Goal: Information Seeking & Learning: Learn about a topic

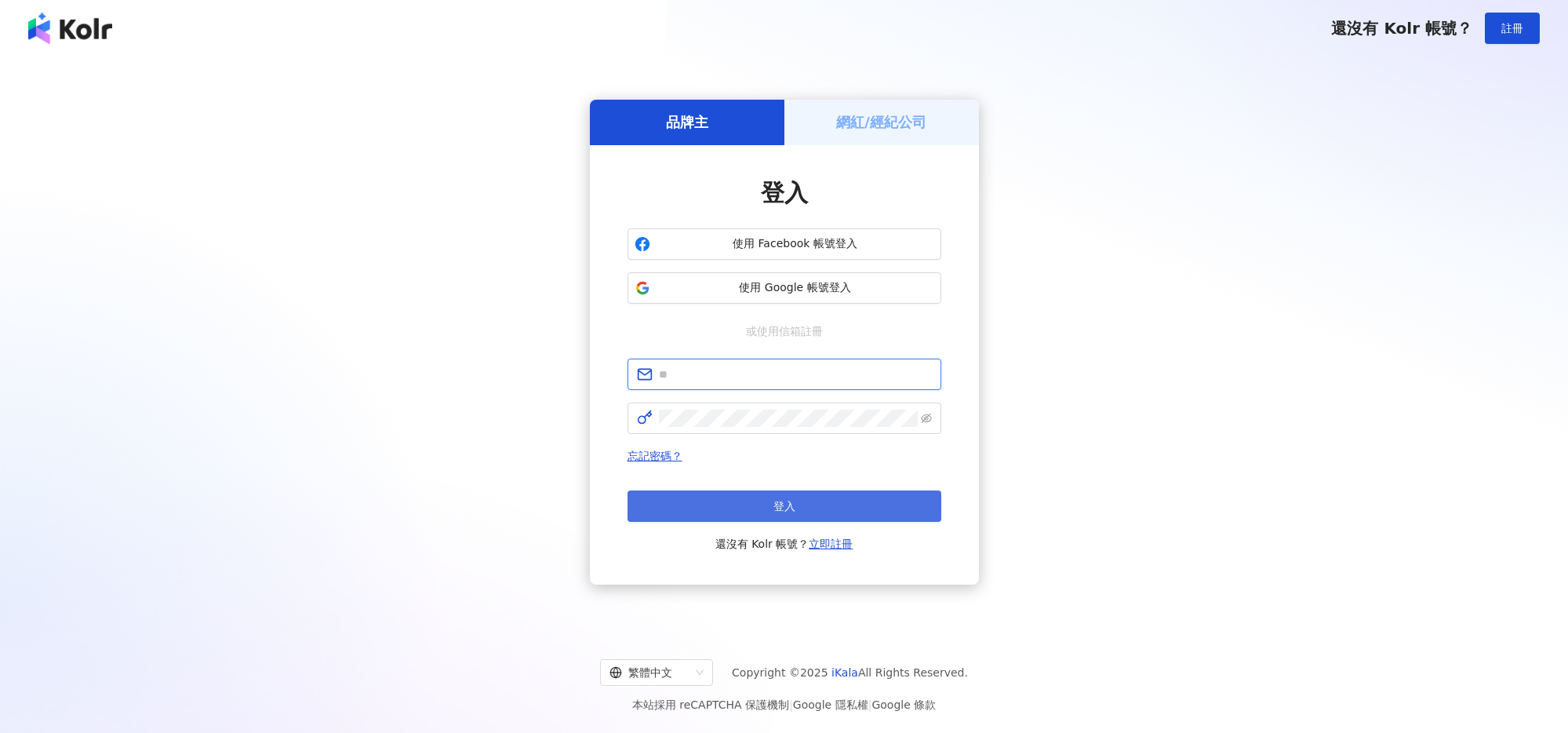
type input "**********"
click at [834, 504] on button "登入" at bounding box center [784, 505] width 314 height 31
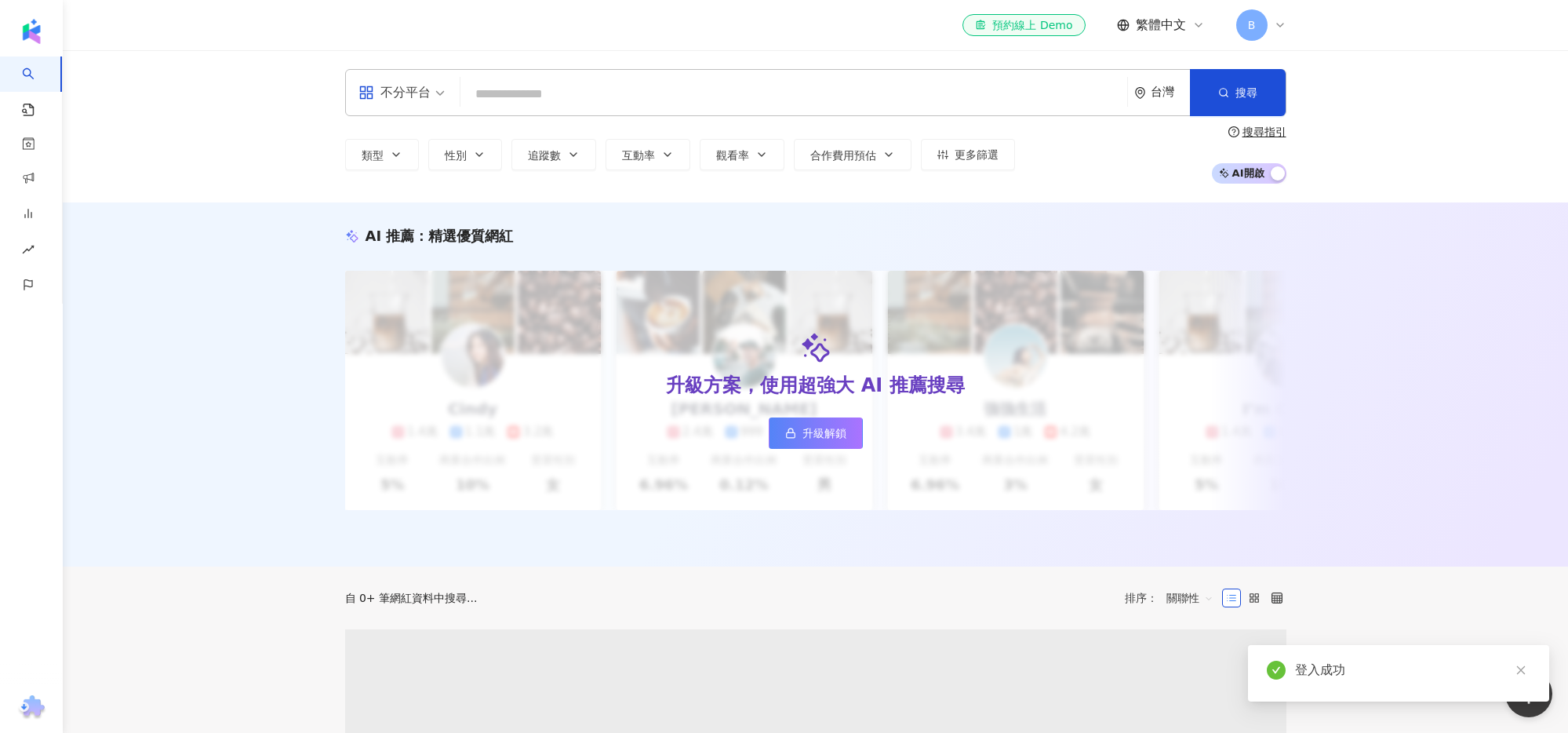
click at [601, 90] on input "search" at bounding box center [793, 93] width 654 height 30
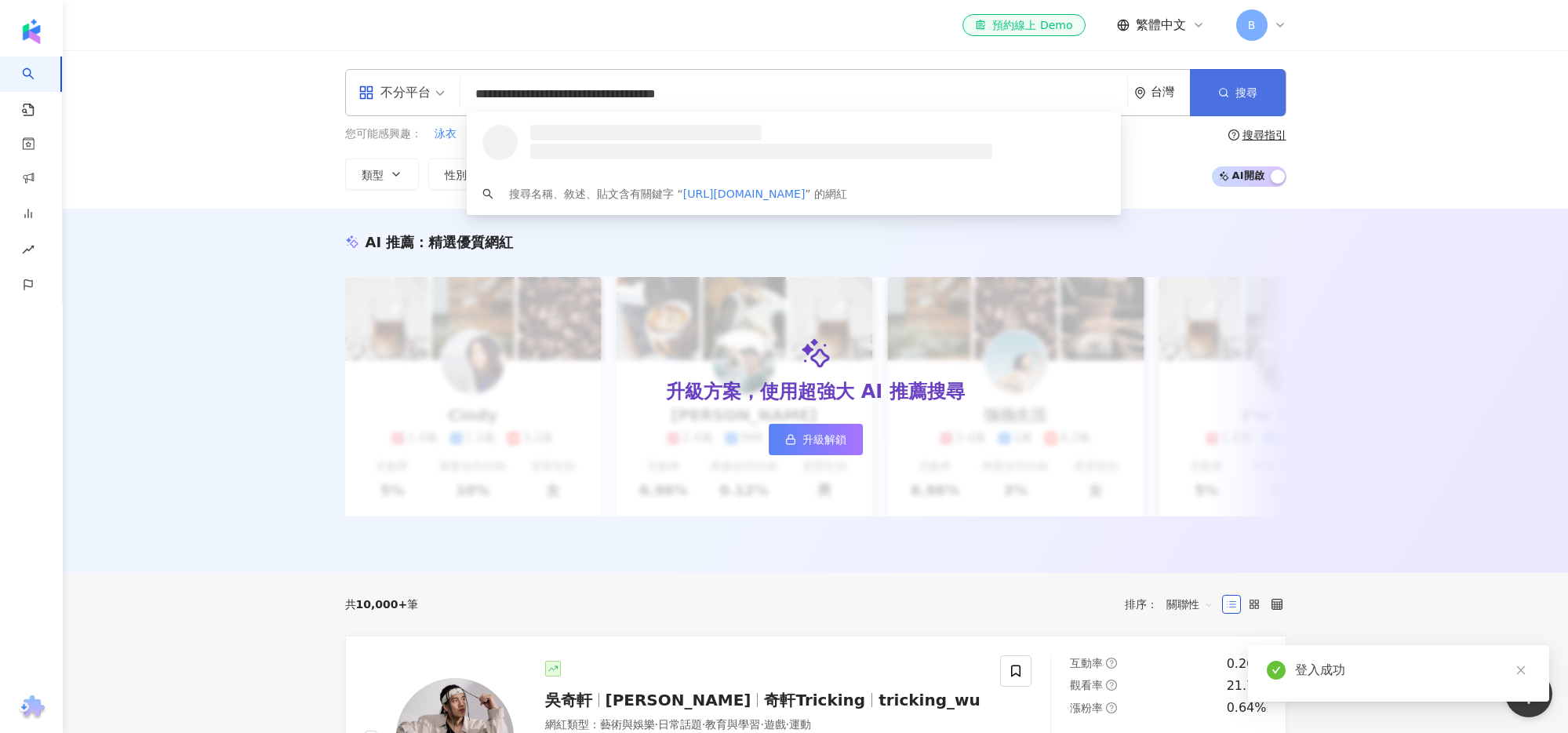
type input "**********"
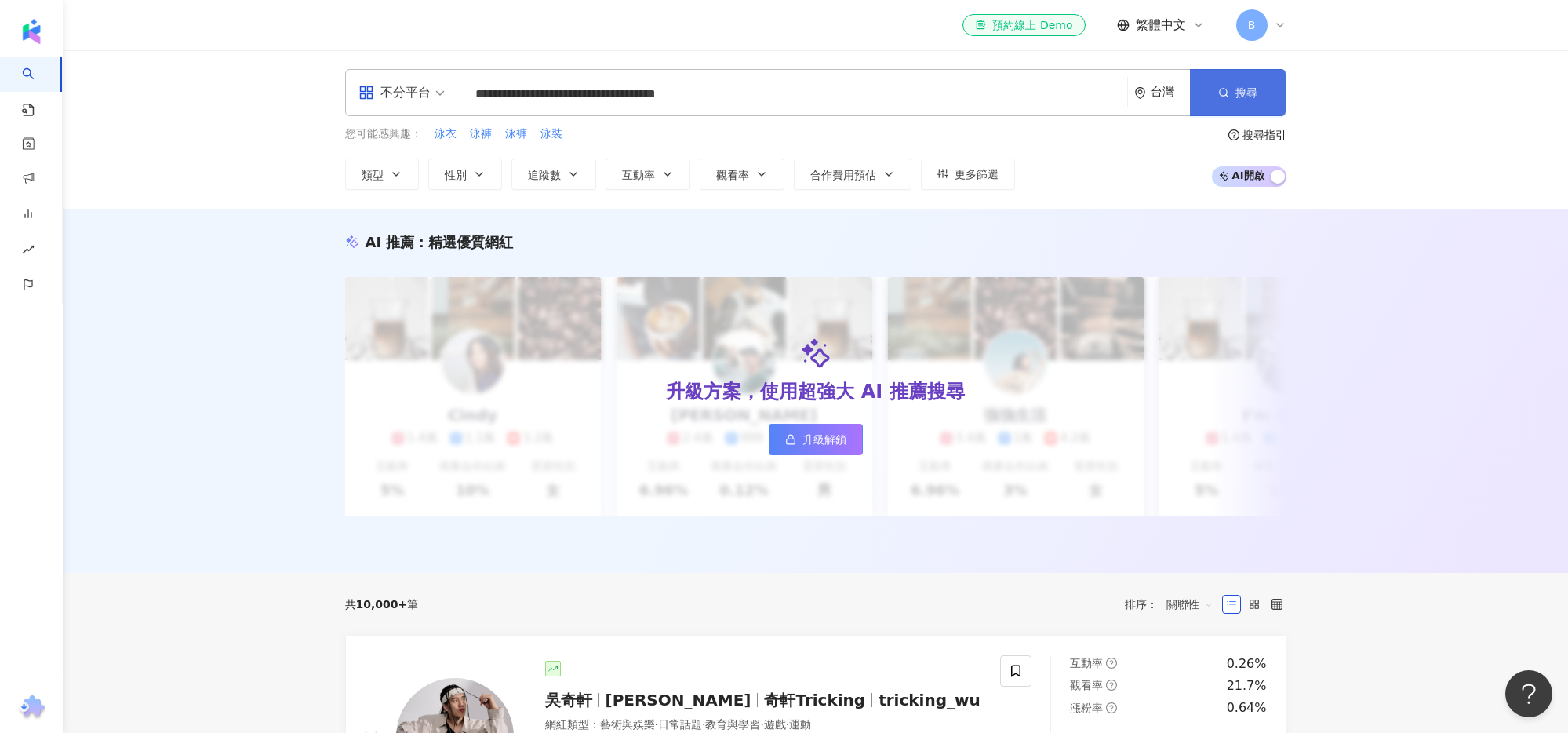
click at [1232, 89] on button "搜尋" at bounding box center [1237, 93] width 96 height 47
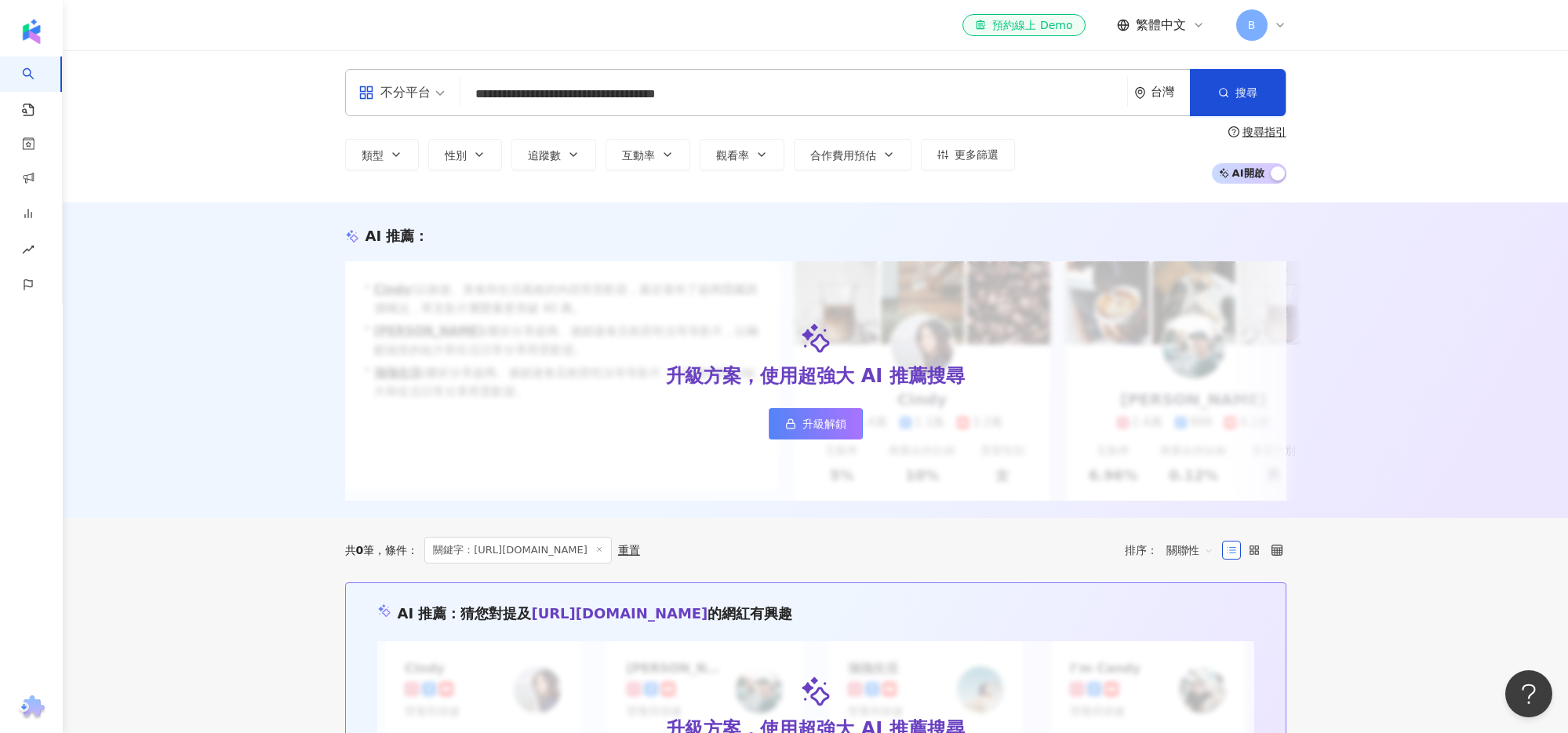
drag, startPoint x: 1226, startPoint y: 93, endPoint x: 1171, endPoint y: 90, distance: 55.1
click at [1226, 94] on icon "button" at bounding box center [1224, 93] width 11 height 11
click at [956, 93] on input "**********" at bounding box center [793, 93] width 654 height 30
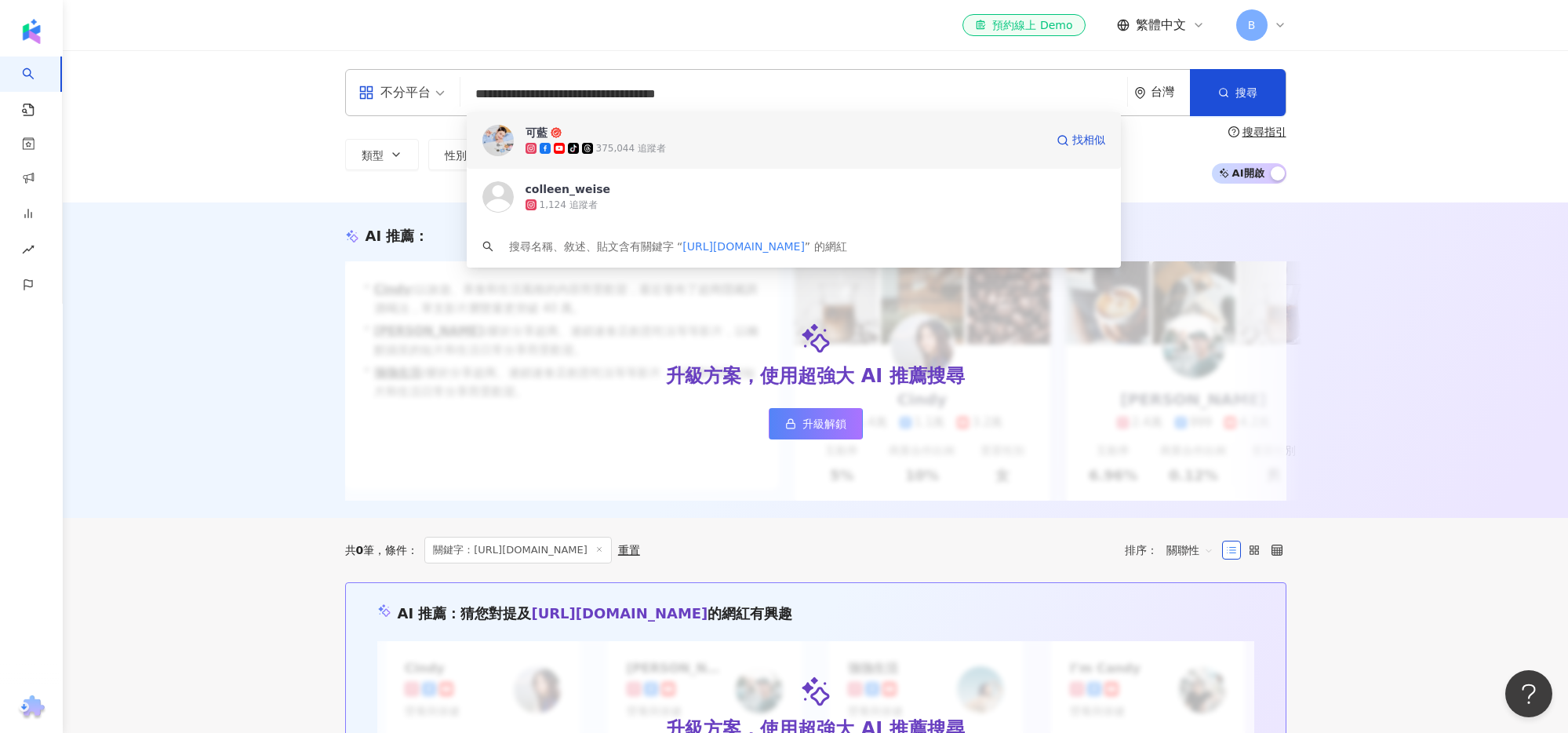
click at [863, 135] on span "可藍" at bounding box center [784, 132] width 519 height 15
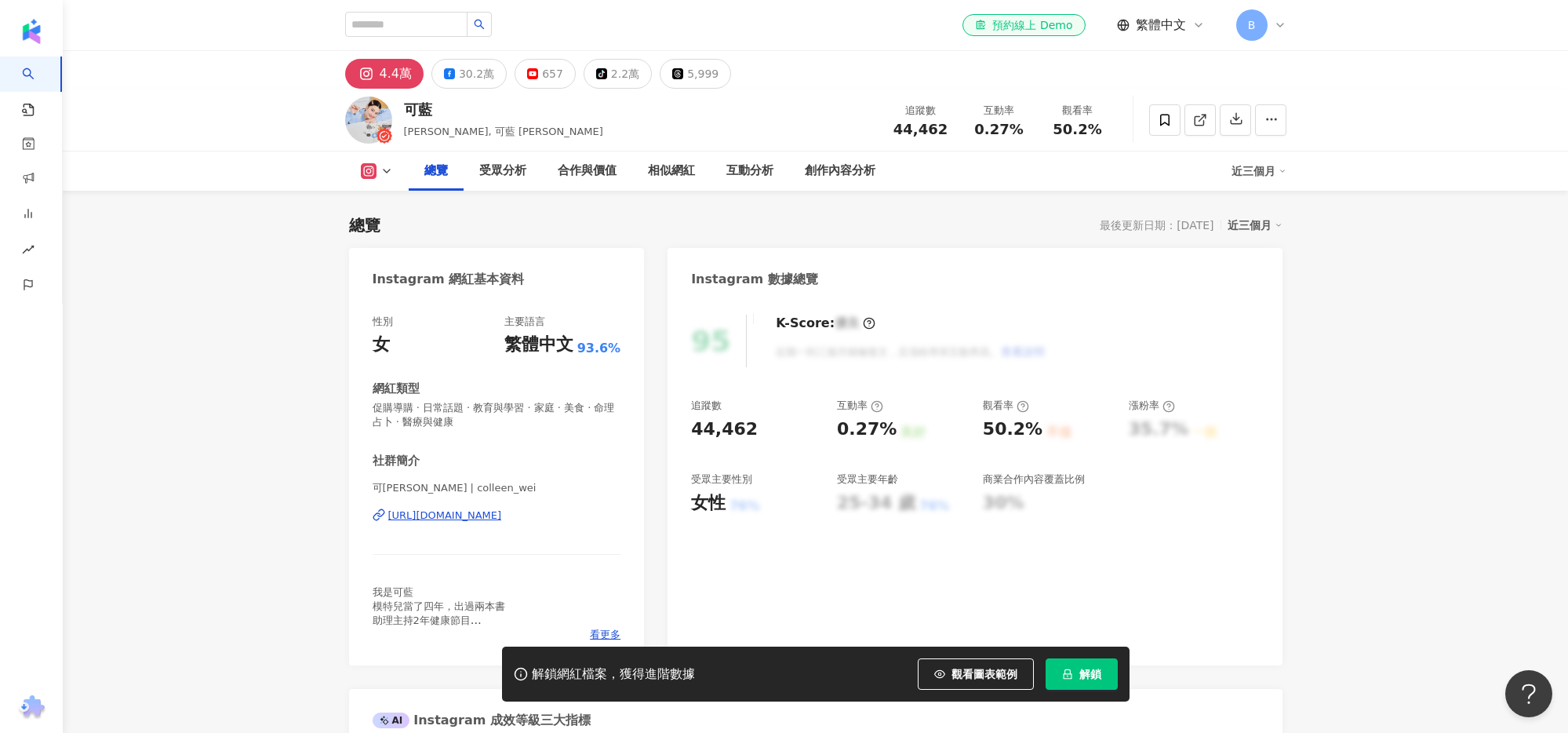
scroll to position [115, 0]
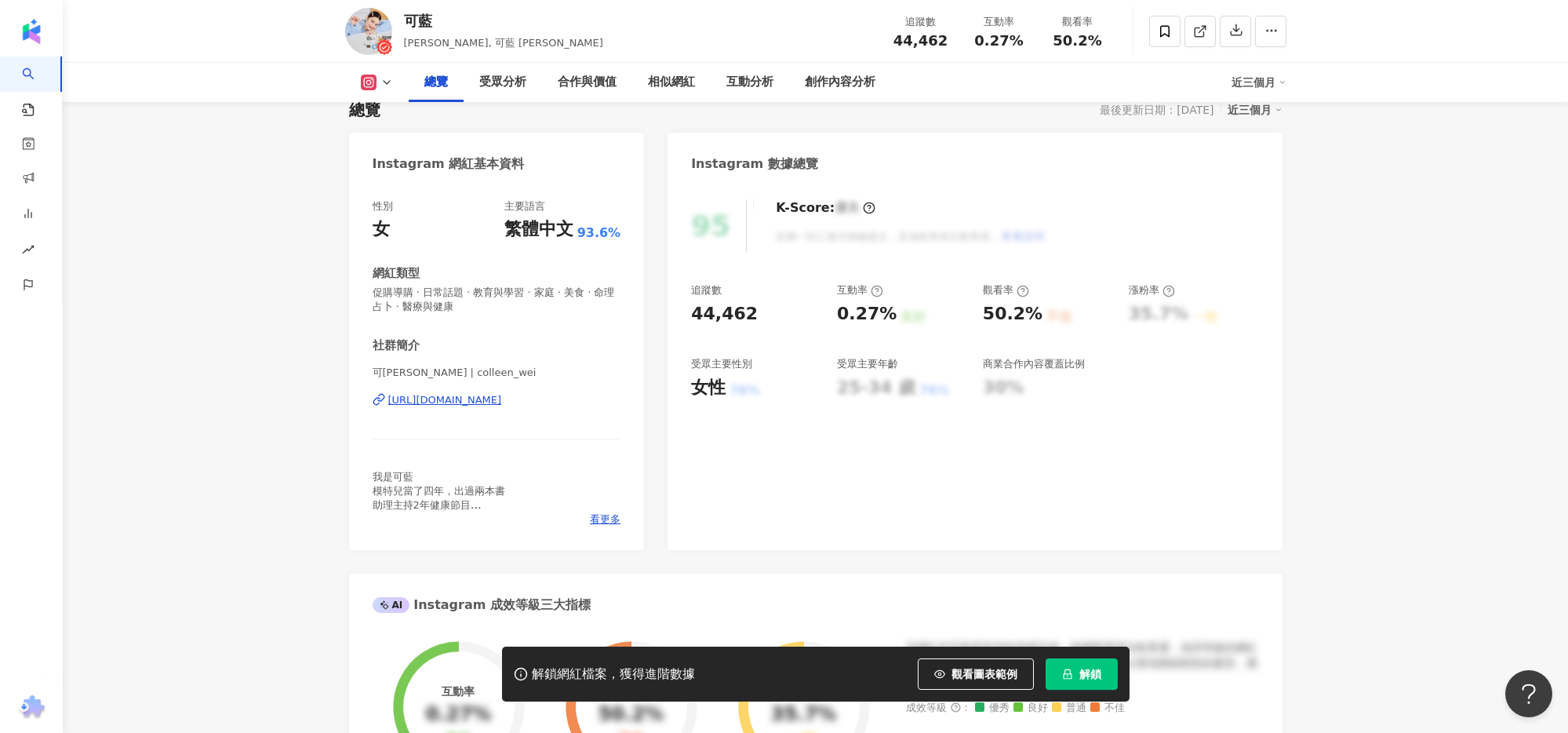
click at [488, 402] on div "[URL][DOMAIN_NAME]" at bounding box center [445, 400] width 113 height 14
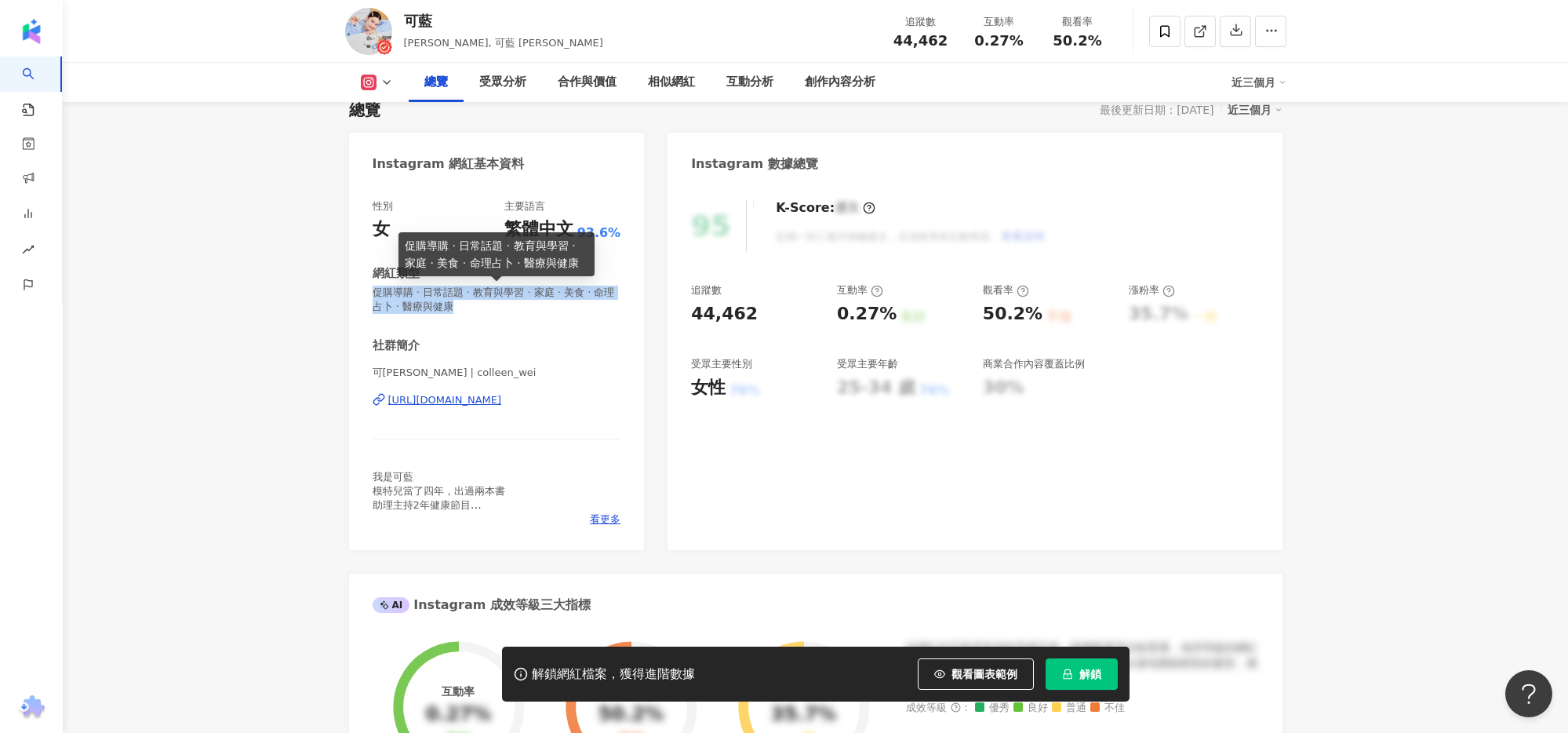
drag, startPoint x: 372, startPoint y: 293, endPoint x: 463, endPoint y: 308, distance: 92.2
click at [463, 308] on span "促購導購 · 日常話題 · 教育與學習 · 家庭 · 美食 · 命理占卜 · 醫療與健康" at bounding box center [496, 299] width 249 height 28
copy span "促購導購 · 日常話題 · 教育與學習 · 家庭 · 美食 · 命理占卜 · 醫療與健康"
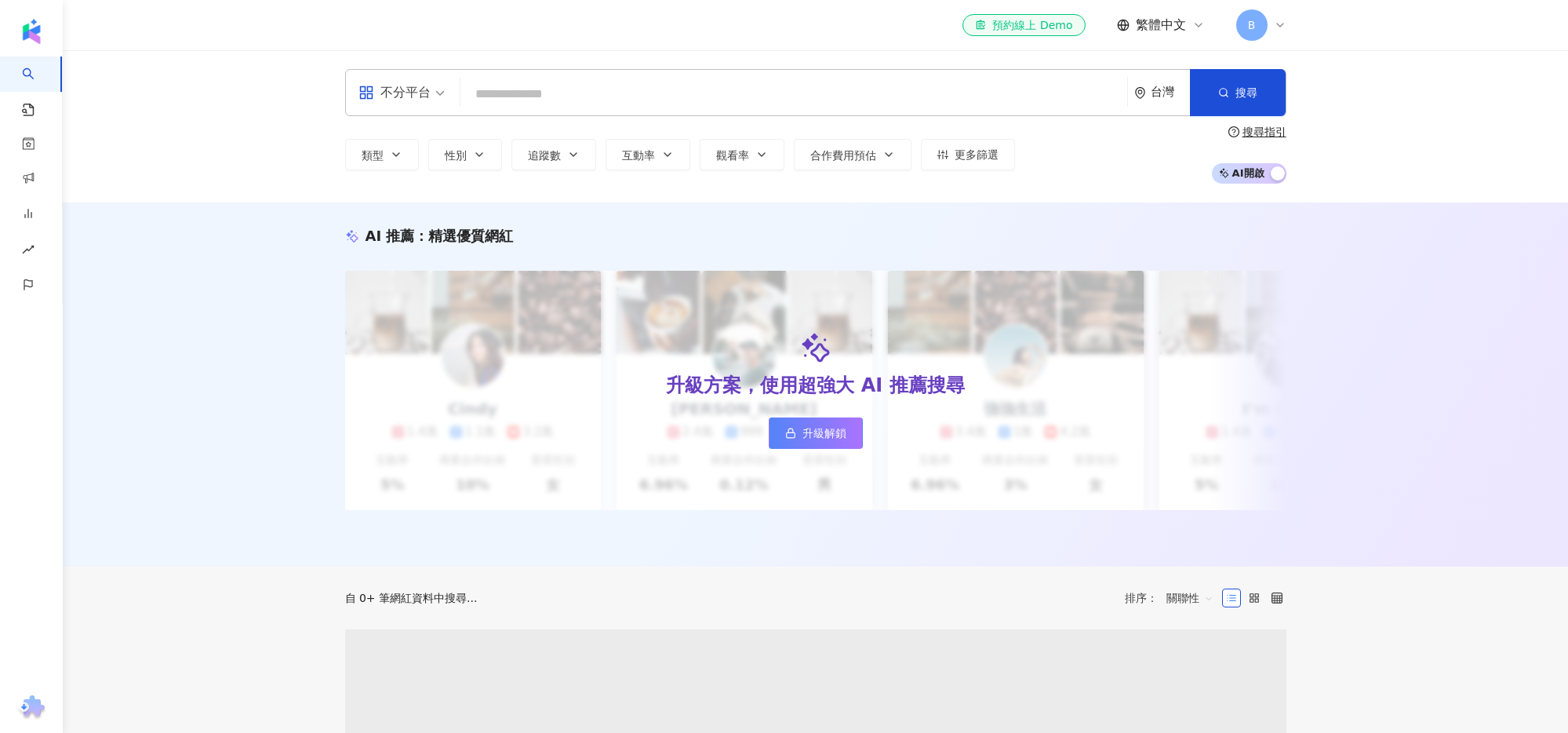
click at [512, 93] on input "search" at bounding box center [793, 93] width 654 height 30
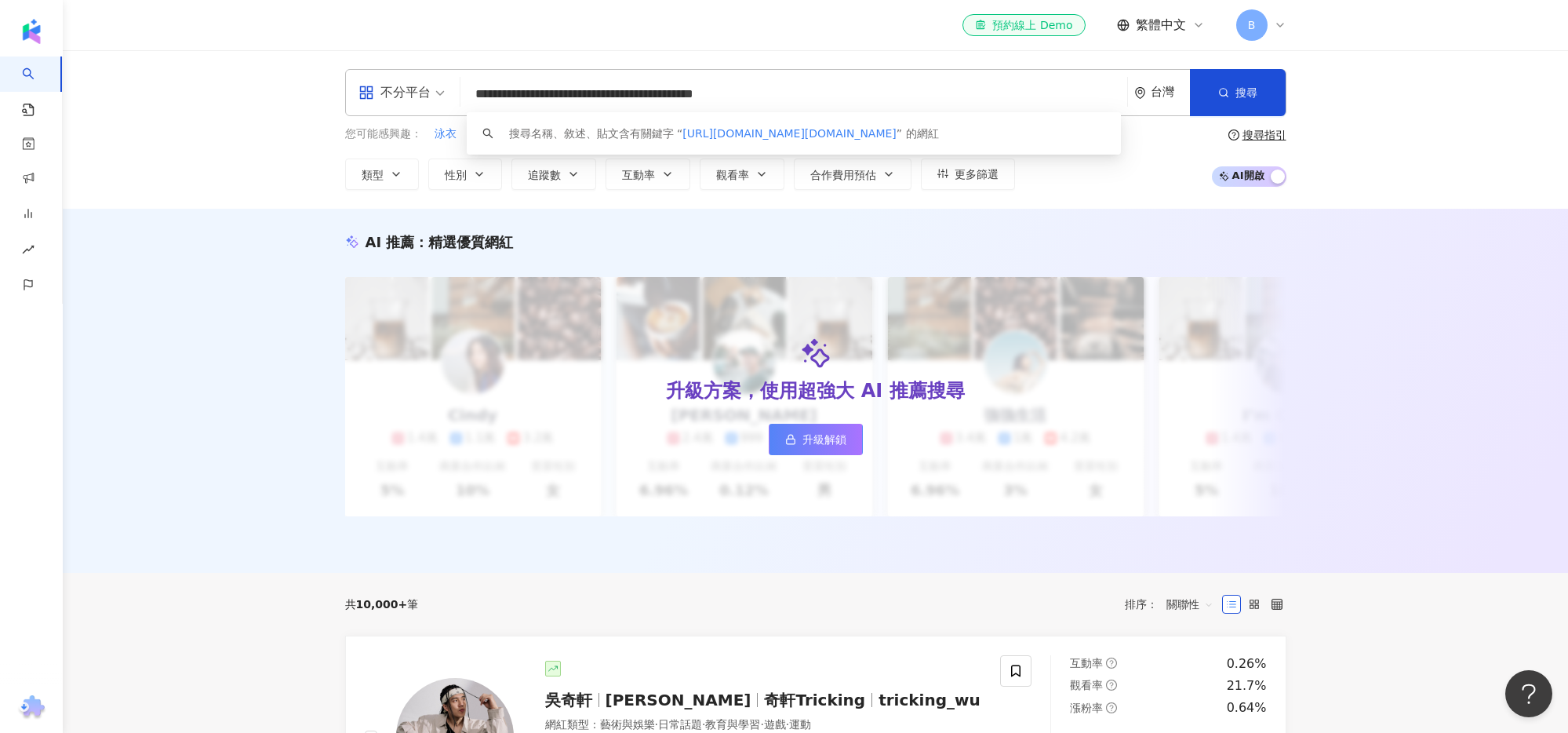
drag, startPoint x: 711, startPoint y: 95, endPoint x: 772, endPoint y: 101, distance: 61.3
click at [768, 101] on input "**********" at bounding box center [793, 93] width 654 height 30
type input "**********"
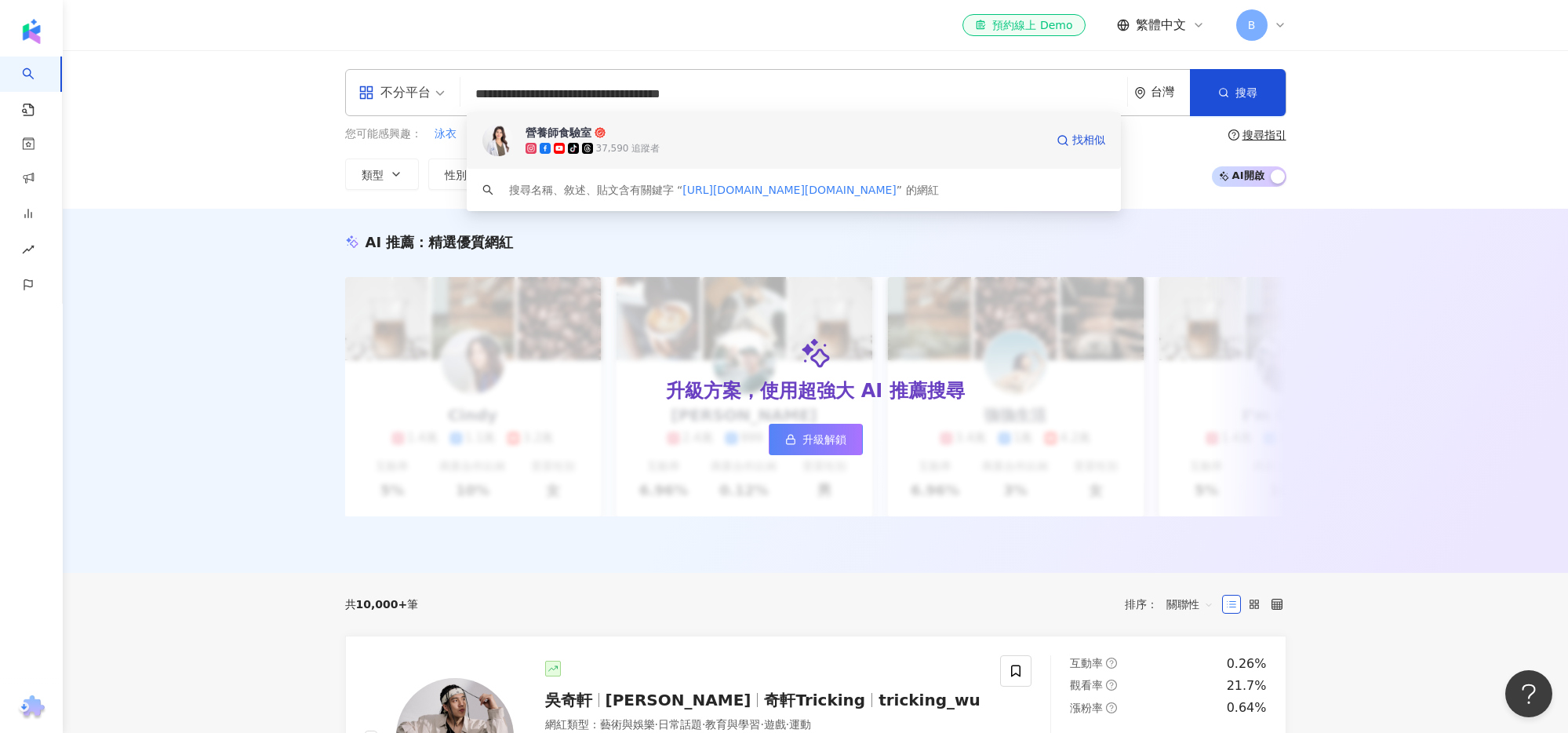
click at [737, 117] on div "營養師食驗室 tiktok-icon 37,590 追蹤者 找相似" at bounding box center [793, 140] width 654 height 56
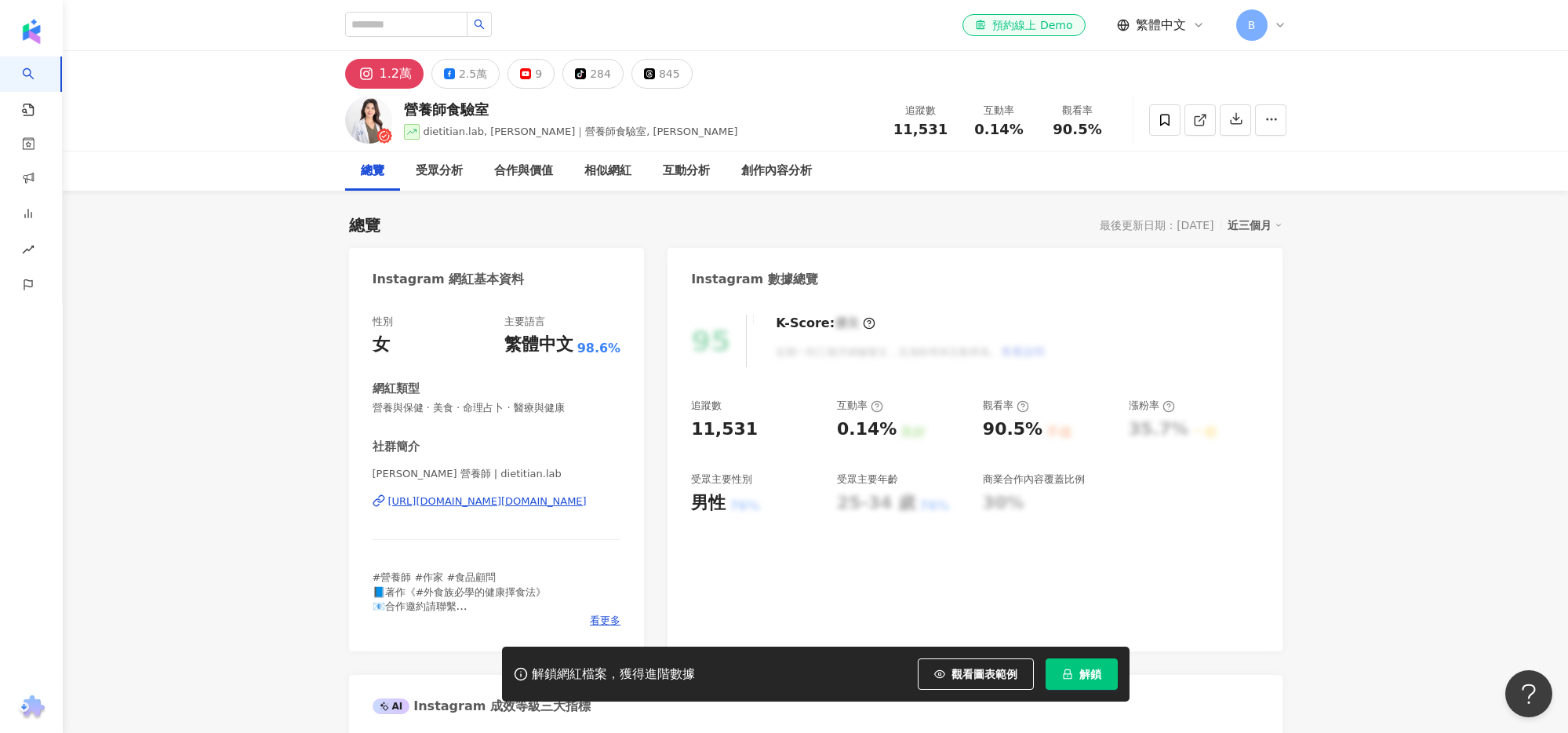
click at [541, 405] on span "營養與保健 · 美食 · 命理占卜 · 醫療與健康" at bounding box center [496, 408] width 249 height 14
drag, startPoint x: 570, startPoint y: 411, endPoint x: 370, endPoint y: 406, distance: 200.1
click at [591, 409] on span "營養與保健 · 美食 · 命理占卜 · 醫療與健康" at bounding box center [496, 408] width 249 height 14
click at [520, 406] on span "營養與保健 · 美食 · 命理占卜 · 醫療與健康" at bounding box center [496, 408] width 249 height 14
drag, startPoint x: 370, startPoint y: 406, endPoint x: 387, endPoint y: 409, distance: 17.3
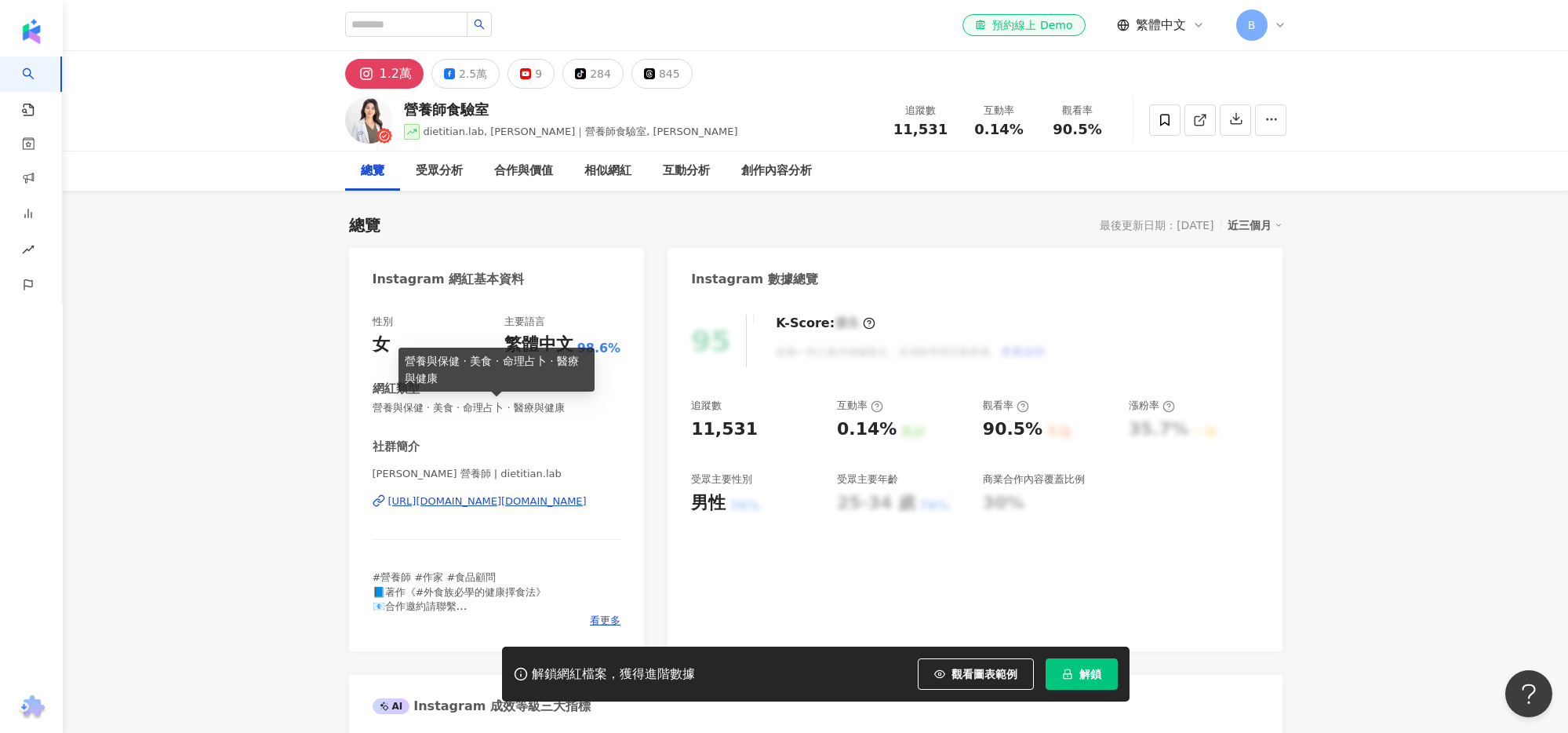
click at [522, 407] on div "性別 女 主要語言 繁體中文 98.6% 網紅類型 營養與保健 · 美食 · 命理占卜 · 醫療與健康 社群簡介 吳映澄 營養師 | dietitian.la…" at bounding box center [497, 475] width 296 height 352
click at [376, 405] on span "營養與保健 · 美食 · 命理占卜 · 醫療與健康" at bounding box center [496, 408] width 249 height 14
click at [376, 410] on span "營養與保健 · 美食 · 命理占卜 · 醫療與健康" at bounding box center [496, 408] width 249 height 14
drag, startPoint x: 374, startPoint y: 410, endPoint x: 578, endPoint y: 406, distance: 204.0
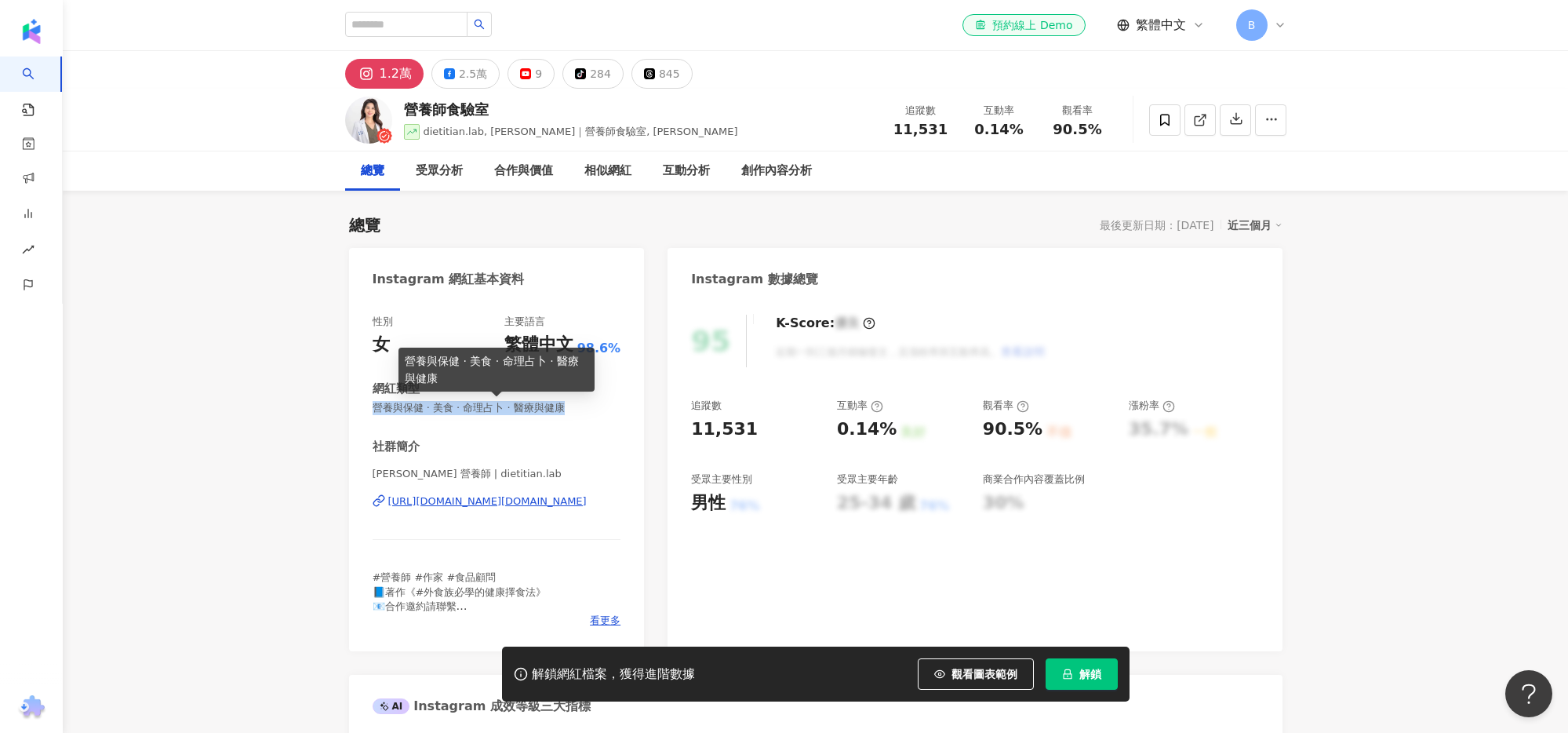
click at [578, 406] on span "營養與保健 · 美食 · 命理占卜 · 醫療與健康" at bounding box center [496, 408] width 249 height 14
copy span "營養與保健 · 美食 · 命理占卜 · 醫療與健康"
